Goal: Find specific page/section: Find specific page/section

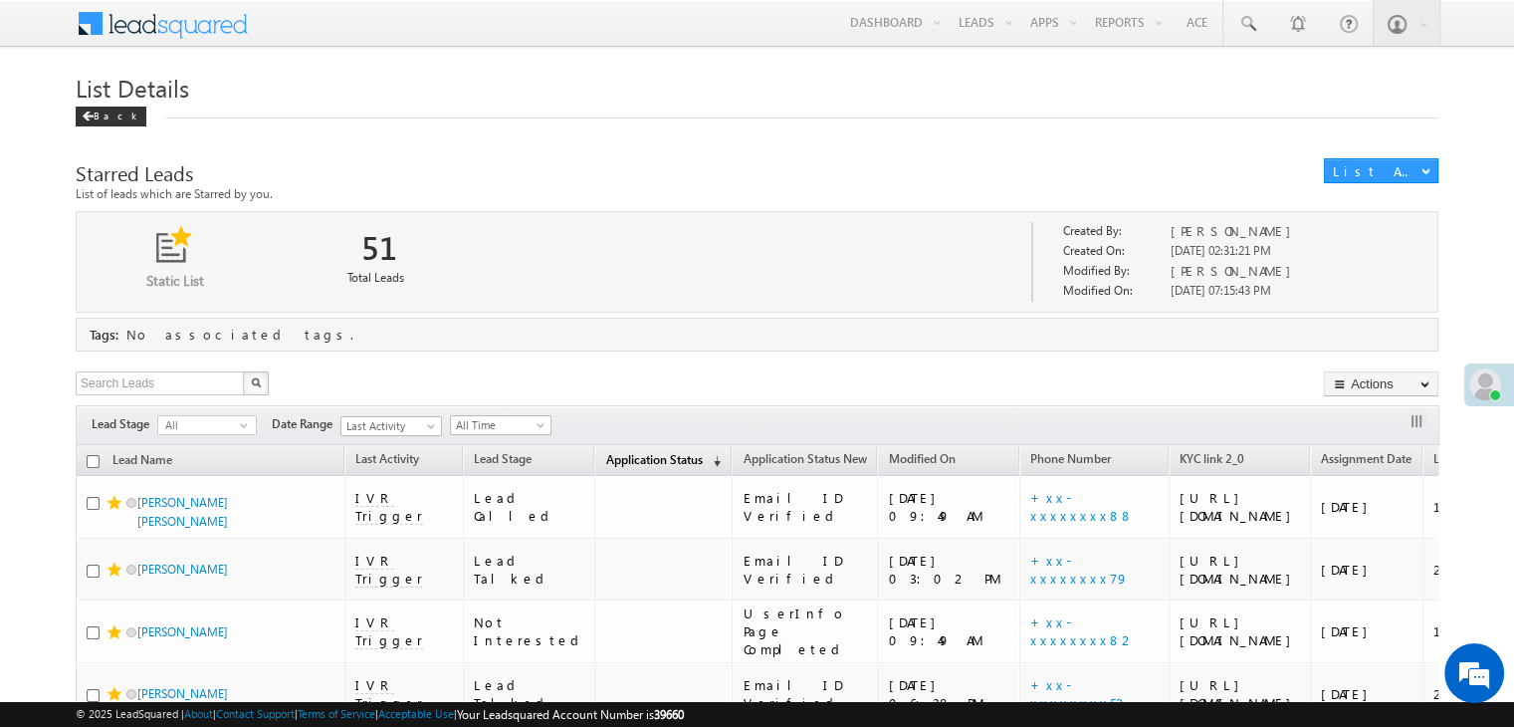
click at [705, 460] on span "(sorted descending)" at bounding box center [713, 461] width 16 height 16
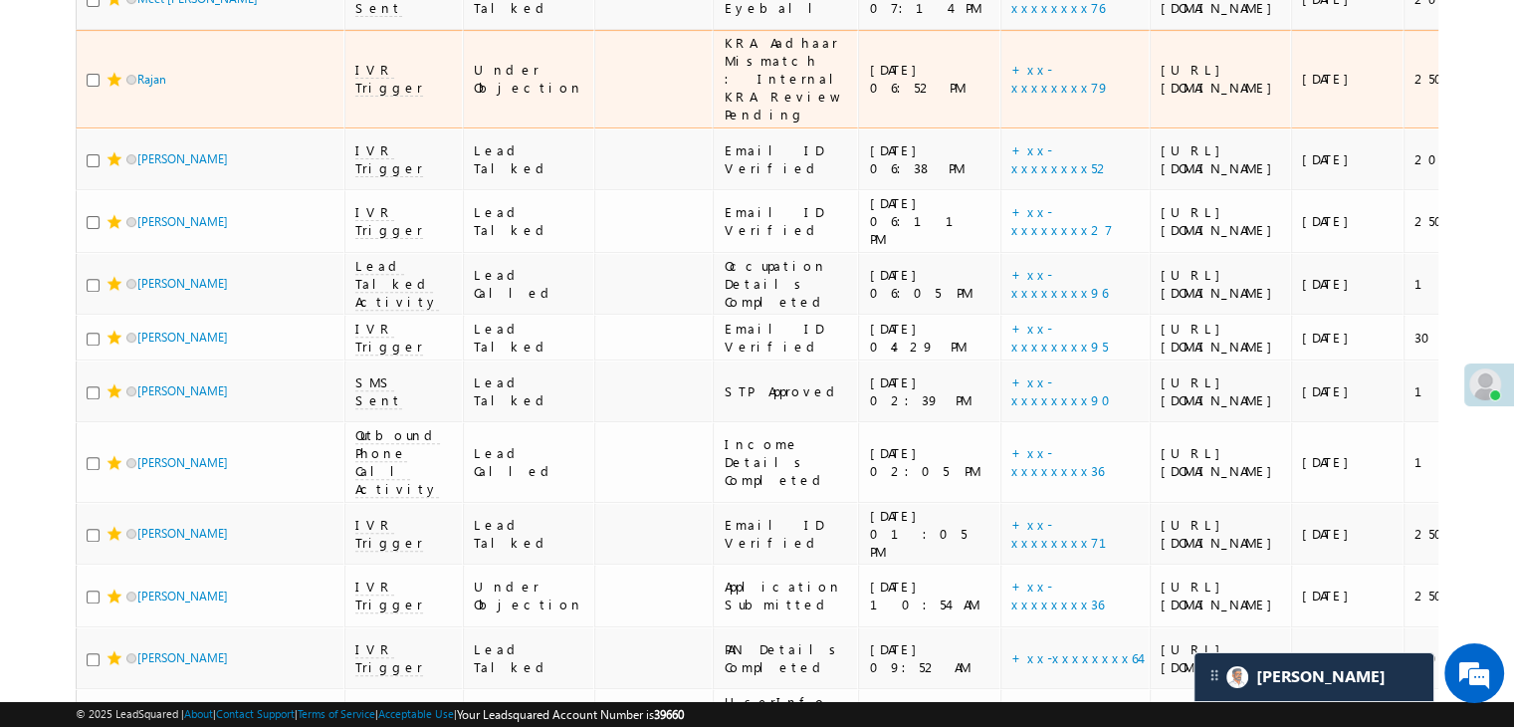
scroll to position [697, 0]
copy div "EQ27084816"
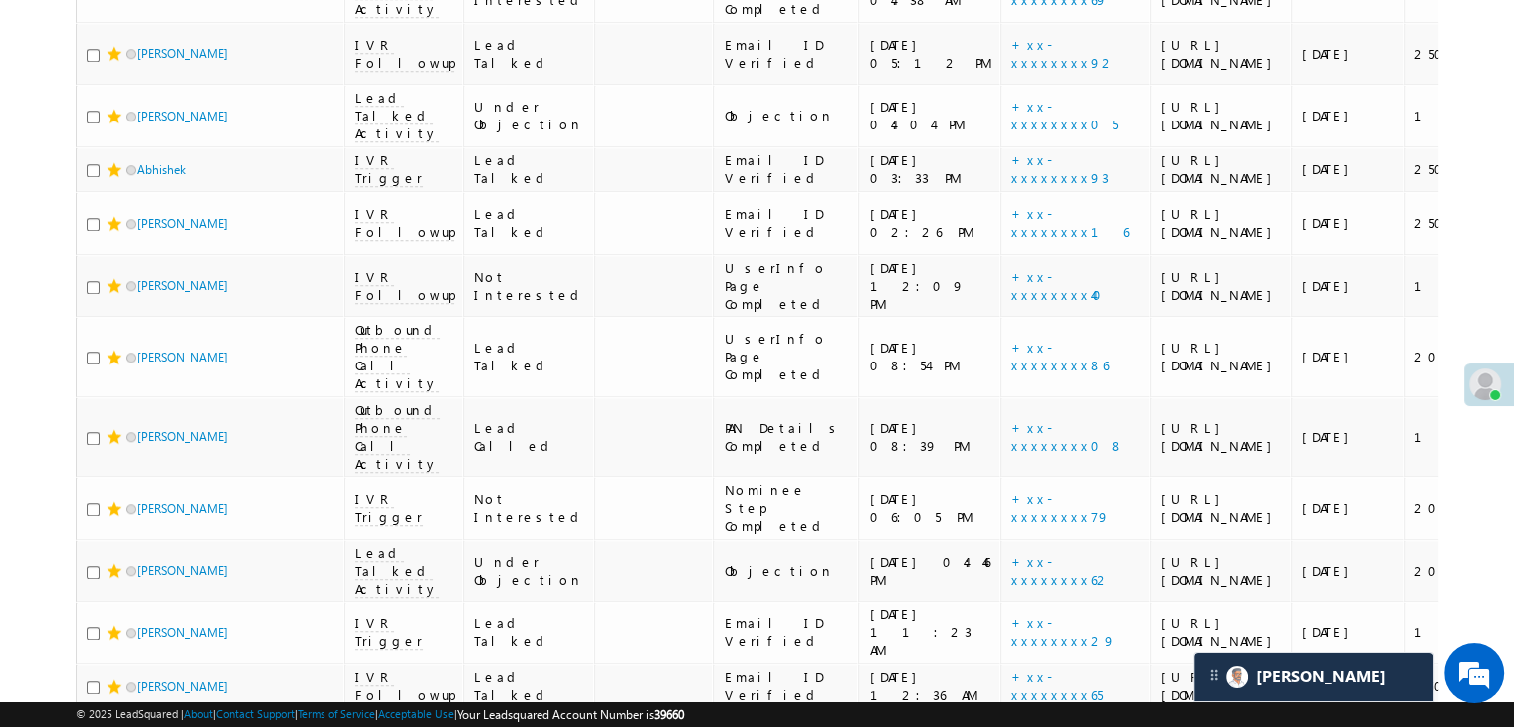
scroll to position [1692, 0]
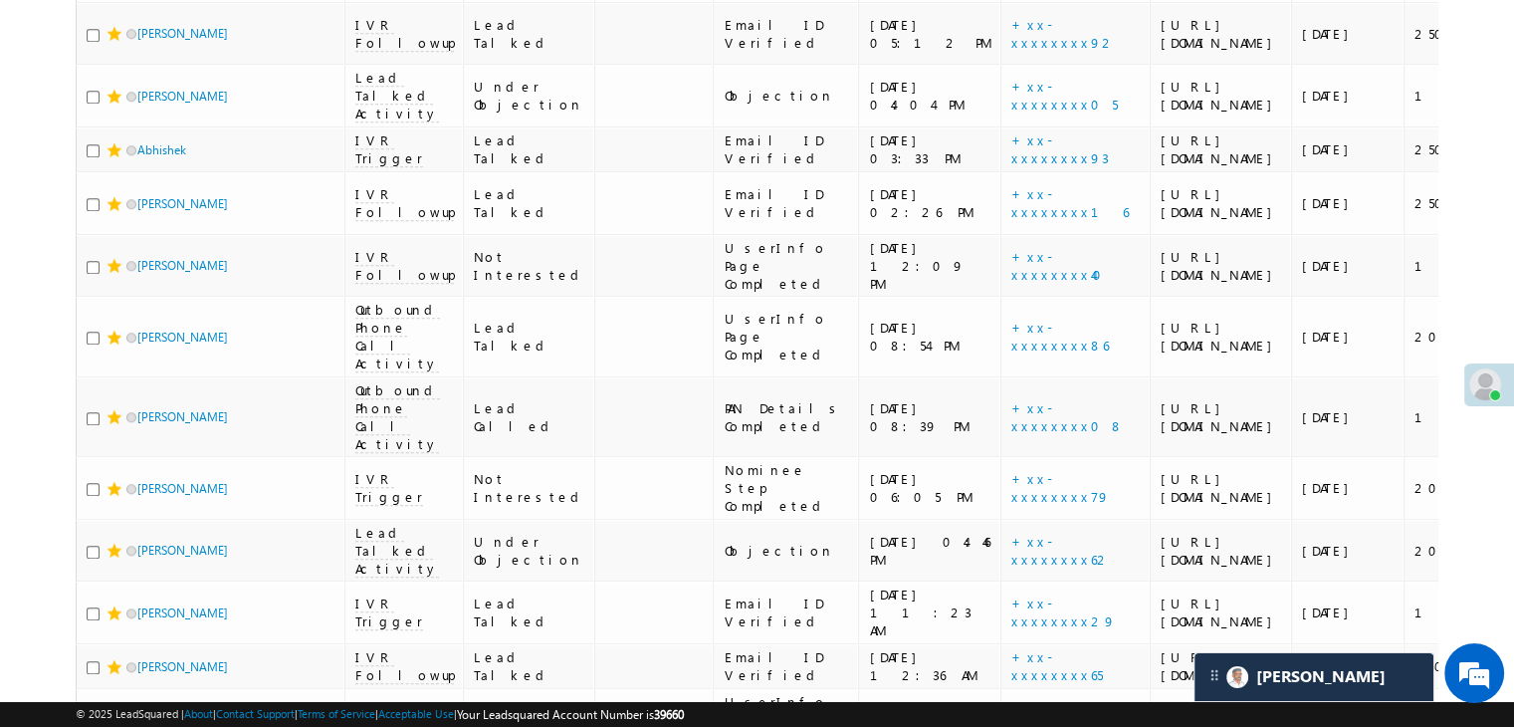
copy div "EQ27171341"
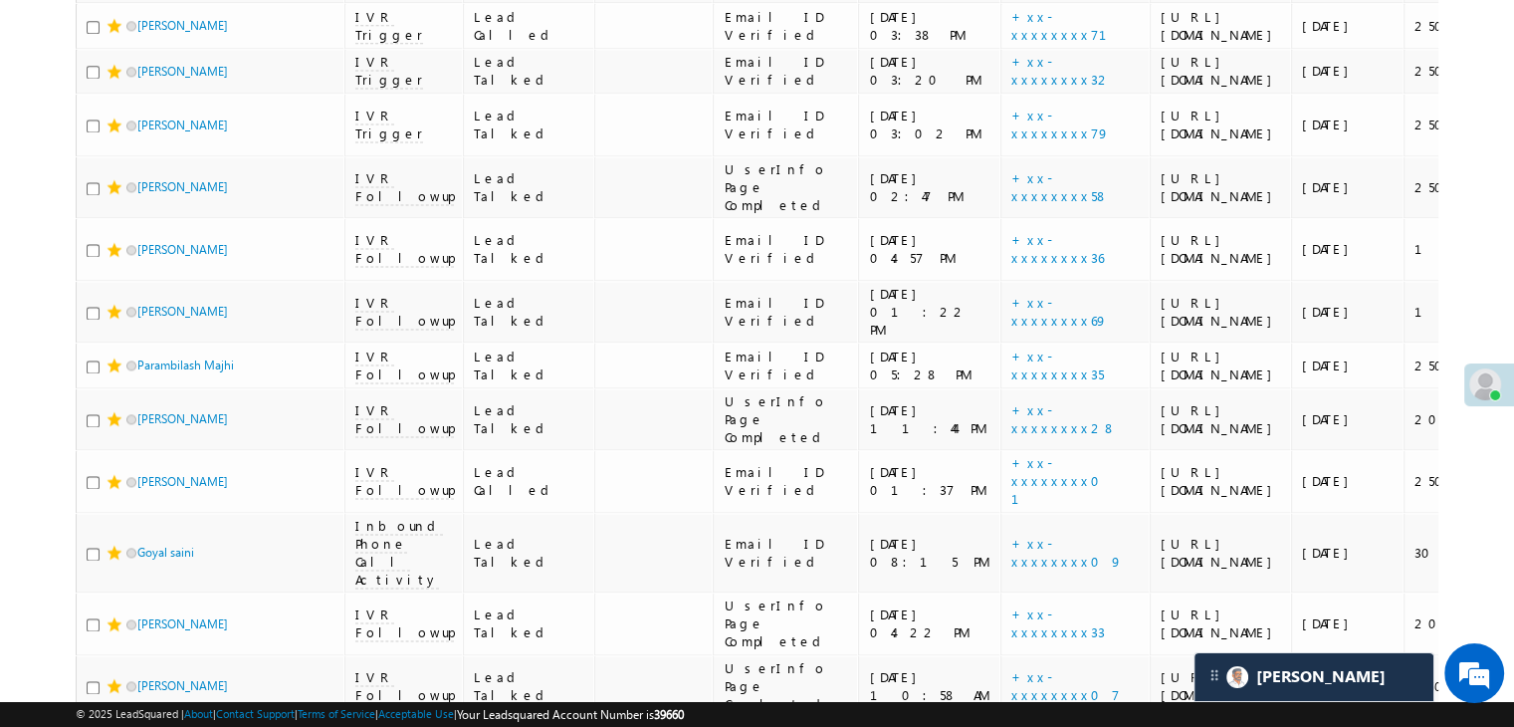
scroll to position [2705, 0]
